Goal: Task Accomplishment & Management: Use online tool/utility

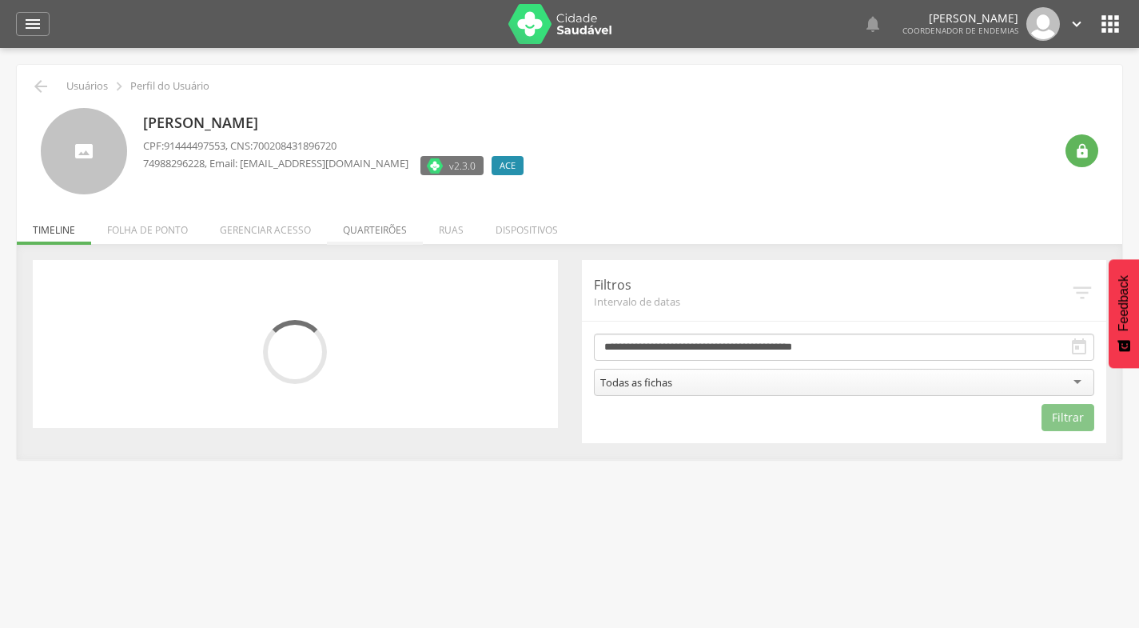
click at [365, 231] on li "Quarteirões" at bounding box center [375, 226] width 96 height 38
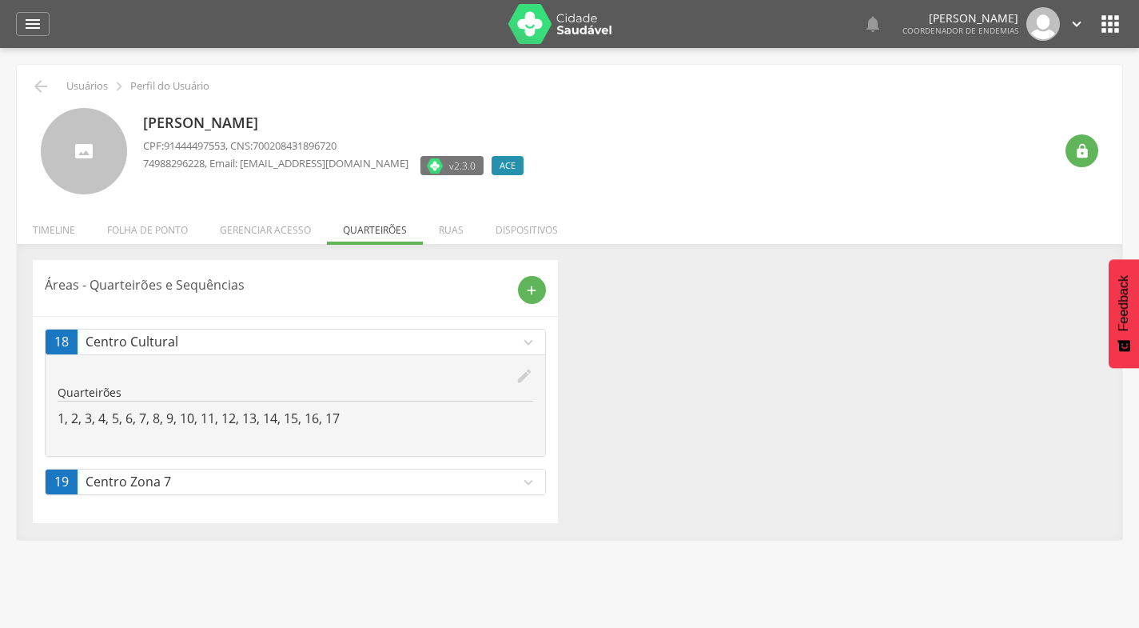
click at [536, 485] on icon "expand_more" at bounding box center [529, 482] width 18 height 18
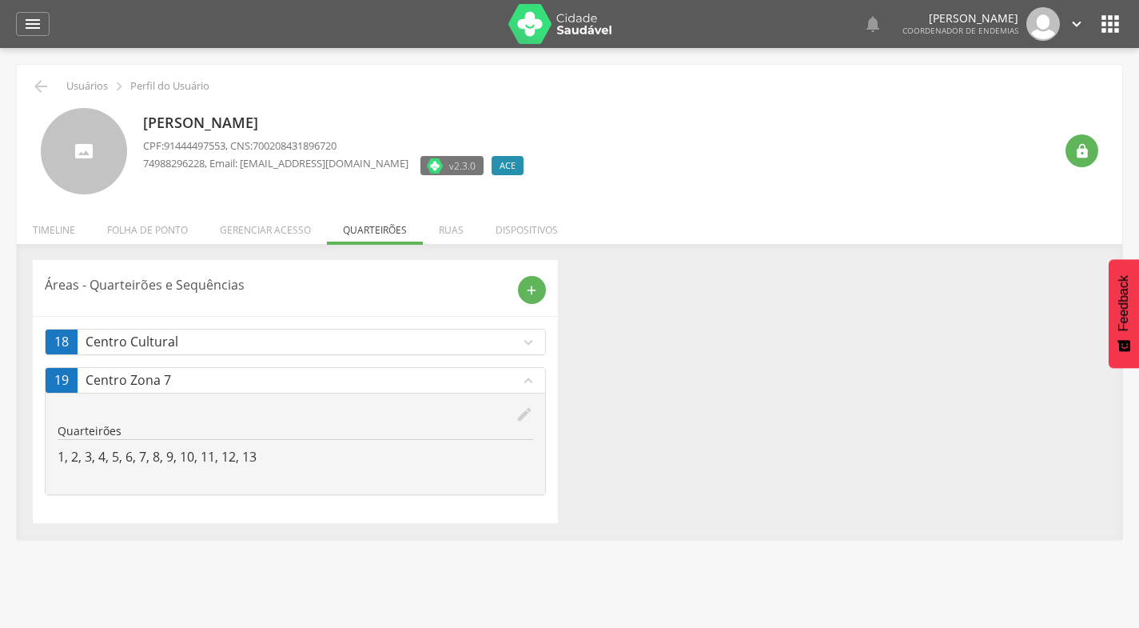
click at [648, 437] on div "Áreas - Quarteirões e Sequências add 18 Centro Cultural expand_more edit Quarte…" at bounding box center [570, 391] width 1098 height 263
click at [38, 23] on icon "" at bounding box center [32, 23] width 19 height 19
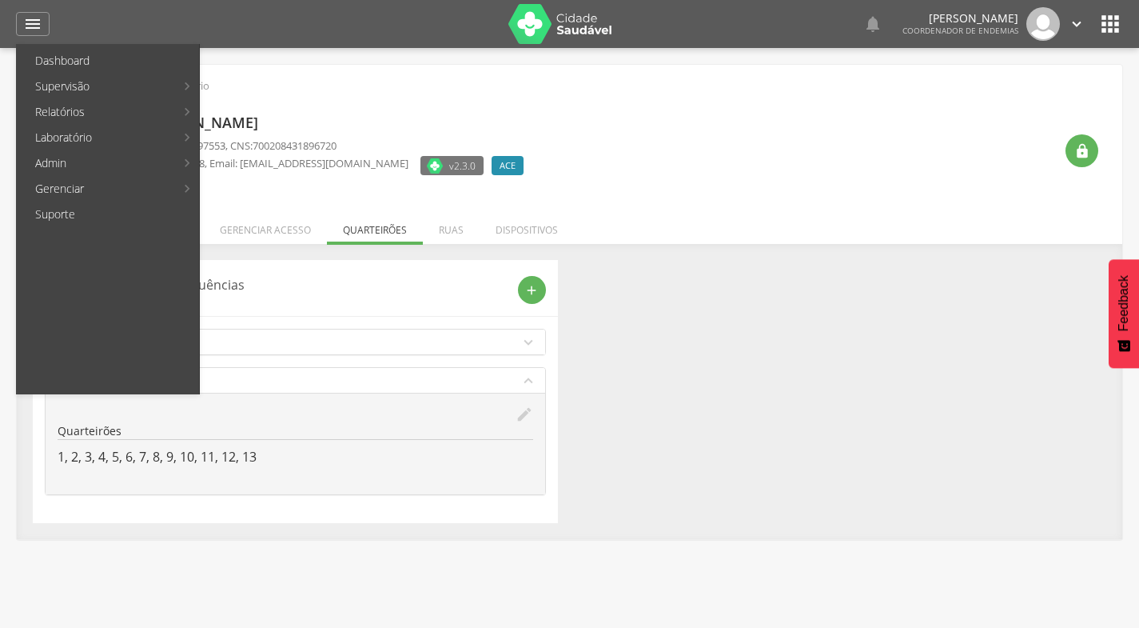
click at [305, 158] on link "Acompanhamento PNCD" at bounding box center [293, 163] width 180 height 26
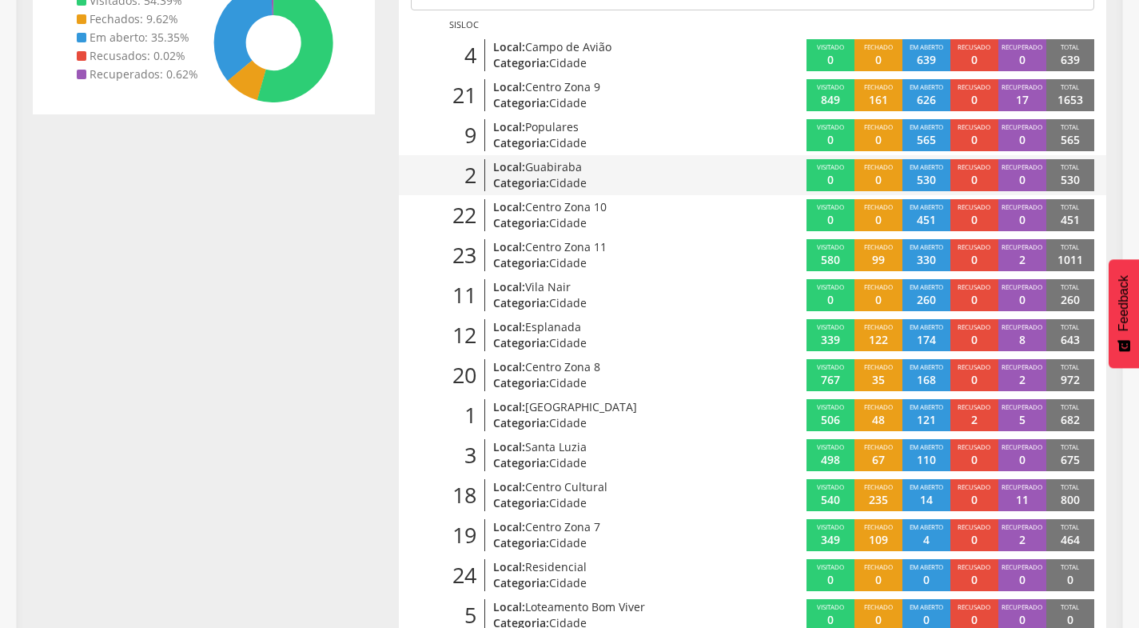
scroll to position [400, 0]
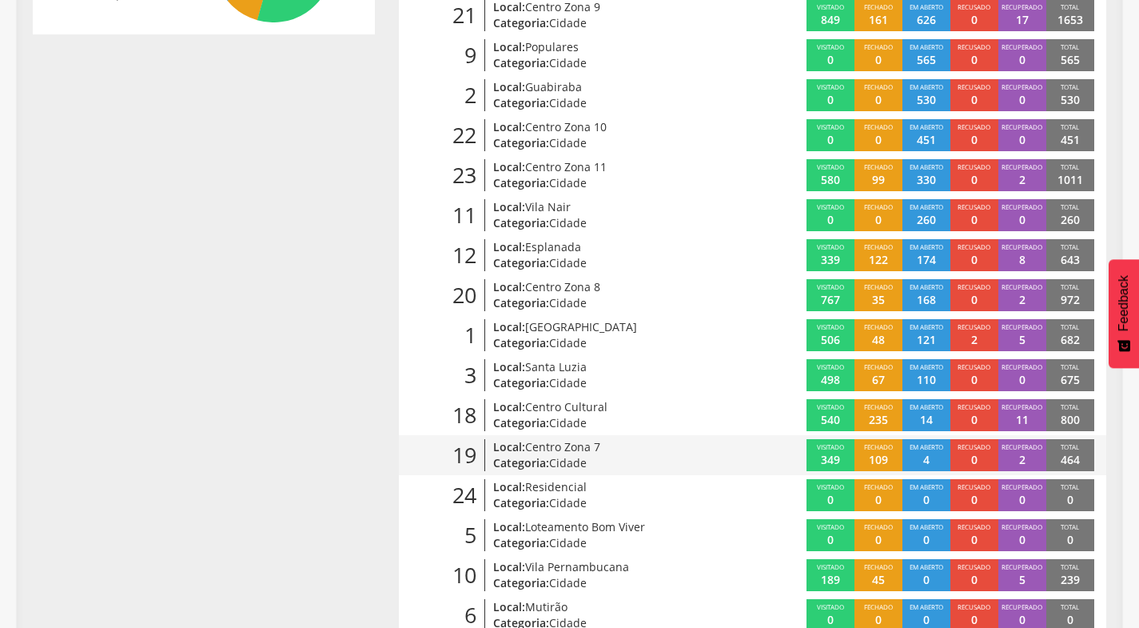
click at [600, 444] on span "Centro Zona 7" at bounding box center [562, 446] width 75 height 15
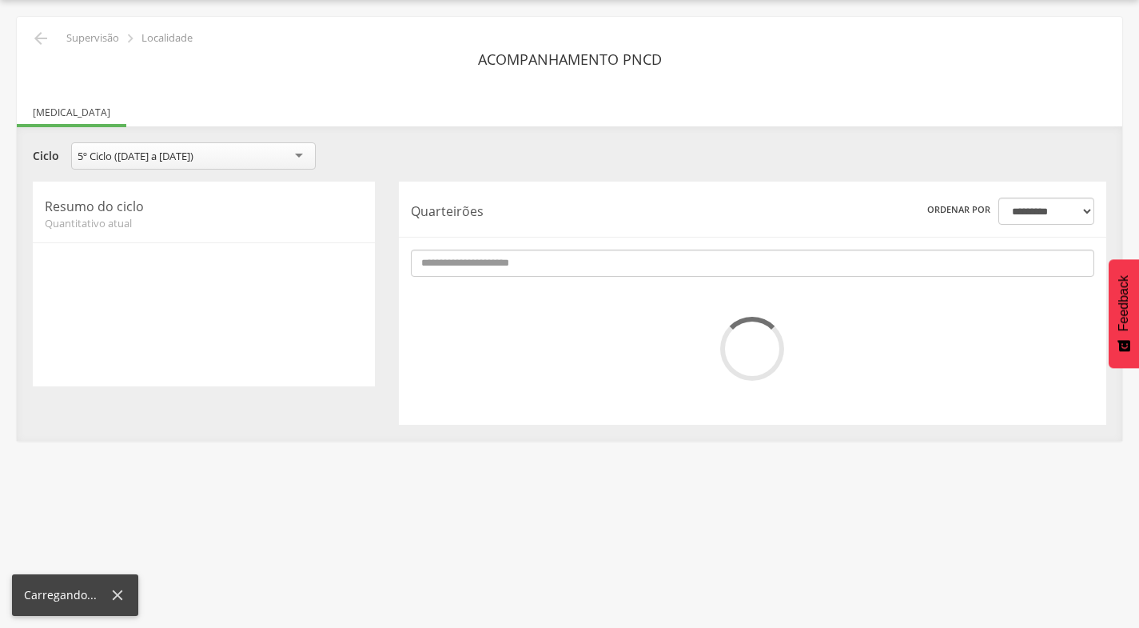
scroll to position [285, 0]
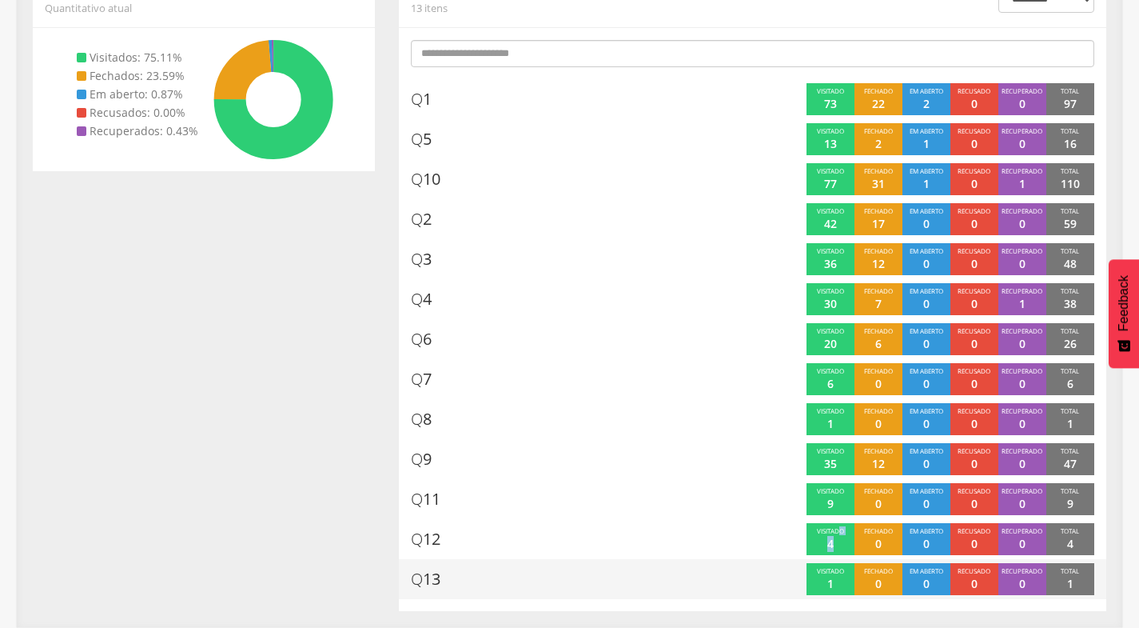
drag, startPoint x: 842, startPoint y: 532, endPoint x: 835, endPoint y: 569, distance: 37.5
click at [835, 569] on div "Q 1 Visitado 73 Fechado 22 Em aberto 2 Recusado 0 Recuperado 0 Total 97 Q 5 Vis…" at bounding box center [753, 339] width 684 height 520
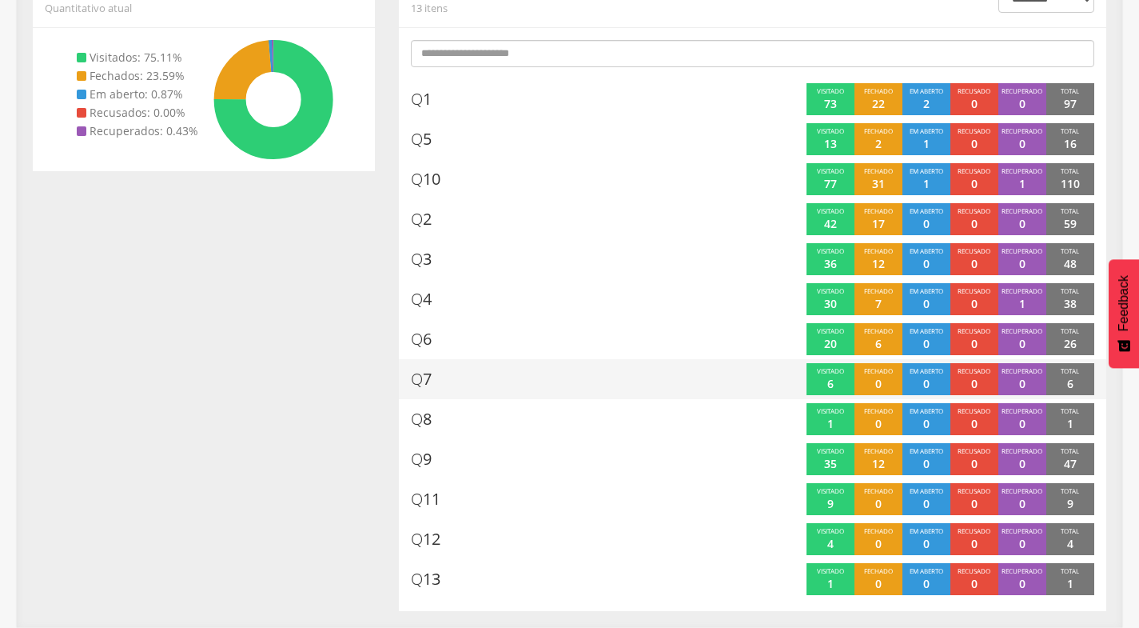
click at [716, 391] on div "Q 7" at bounding box center [572, 379] width 322 height 32
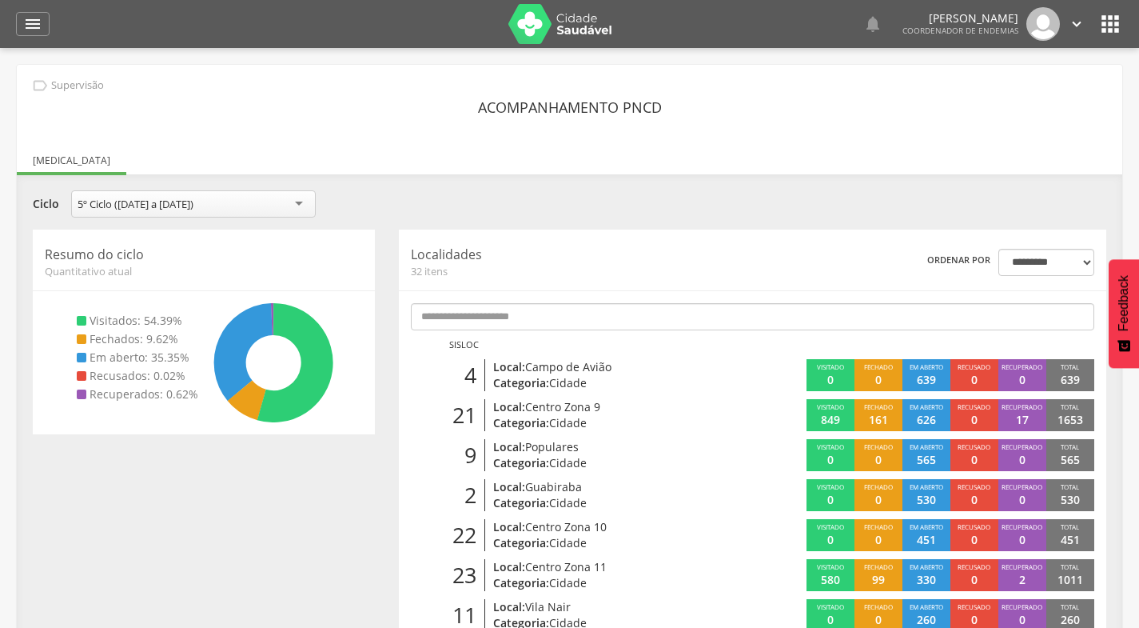
click at [1071, 25] on icon "" at bounding box center [1077, 24] width 18 height 18
click at [1079, 28] on icon "" at bounding box center [1077, 24] width 18 height 18
click at [990, 91] on link "Sair" at bounding box center [1022, 92] width 126 height 20
